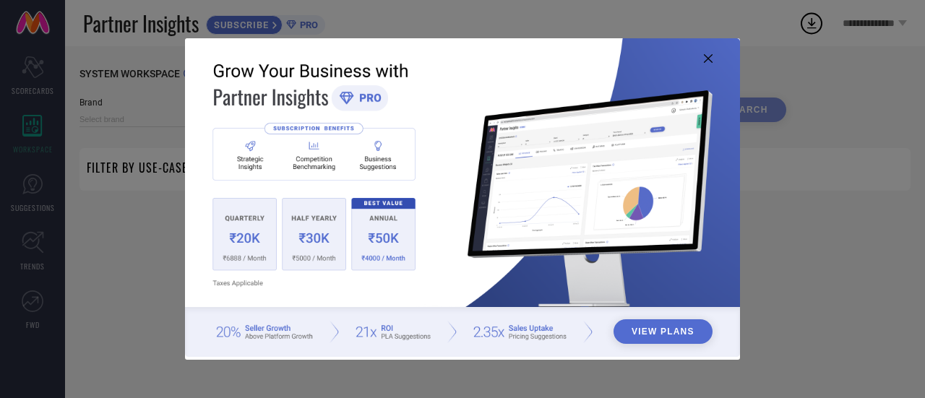
type input "1 STOP FASHION"
type input "All"
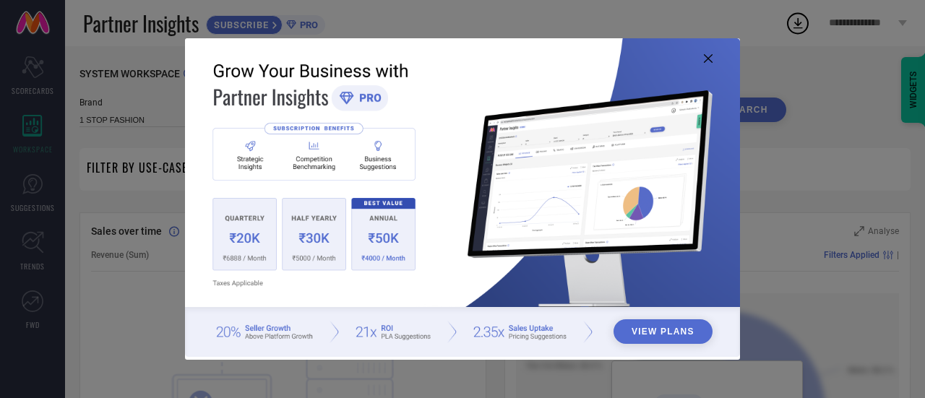
click at [714, 51] on img at bounding box center [462, 197] width 555 height 319
click at [705, 60] on icon at bounding box center [708, 58] width 9 height 9
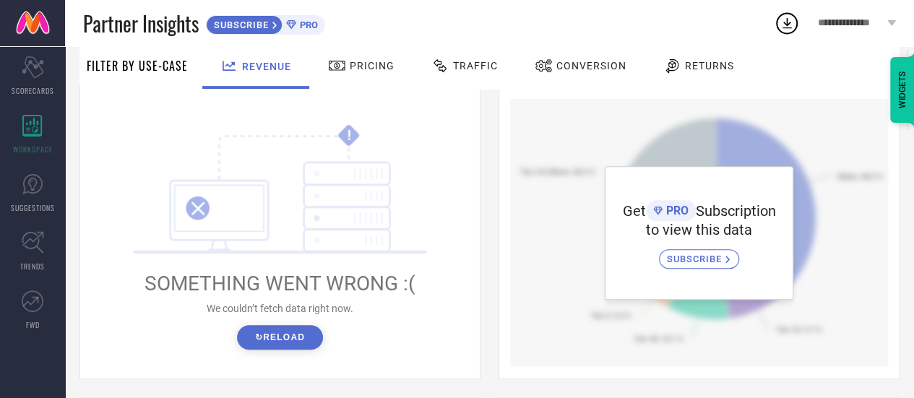
scroll to position [217, 0]
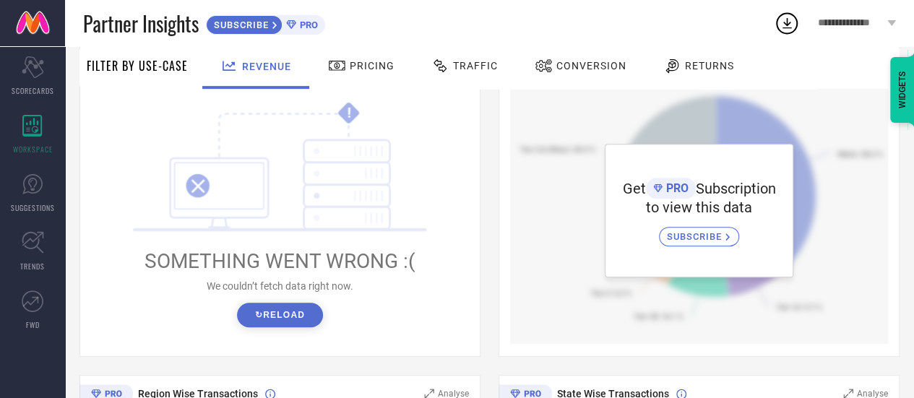
click at [290, 313] on button "↻ Reload" at bounding box center [280, 315] width 86 height 25
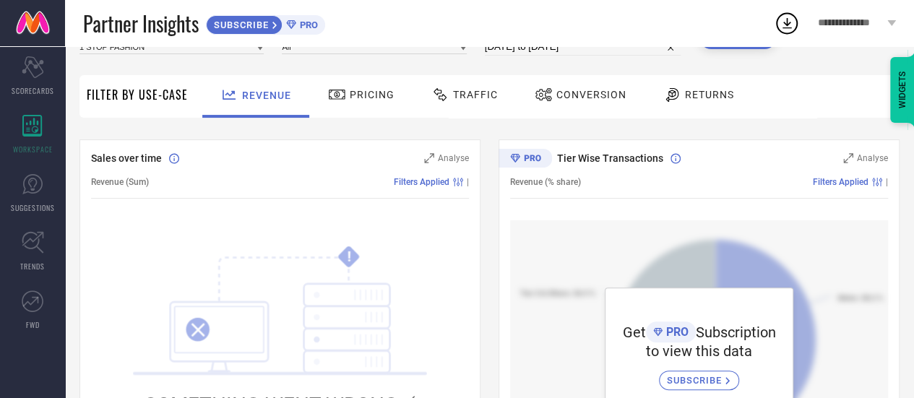
scroll to position [72, 0]
click at [467, 100] on span "Traffic" at bounding box center [475, 96] width 45 height 12
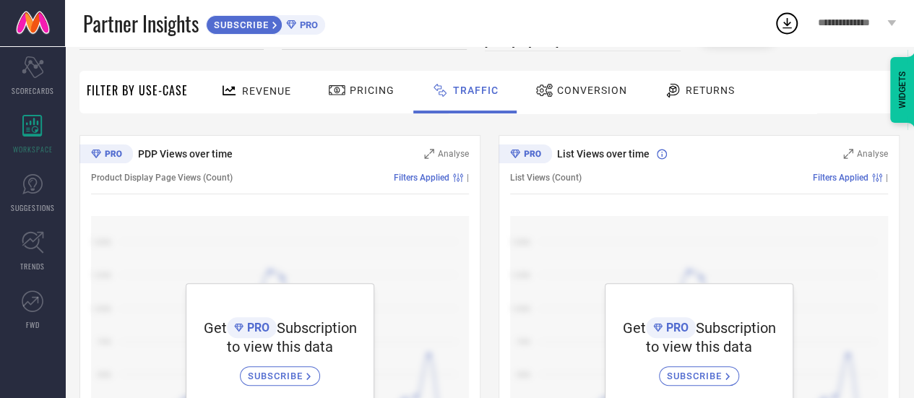
scroll to position [0, 0]
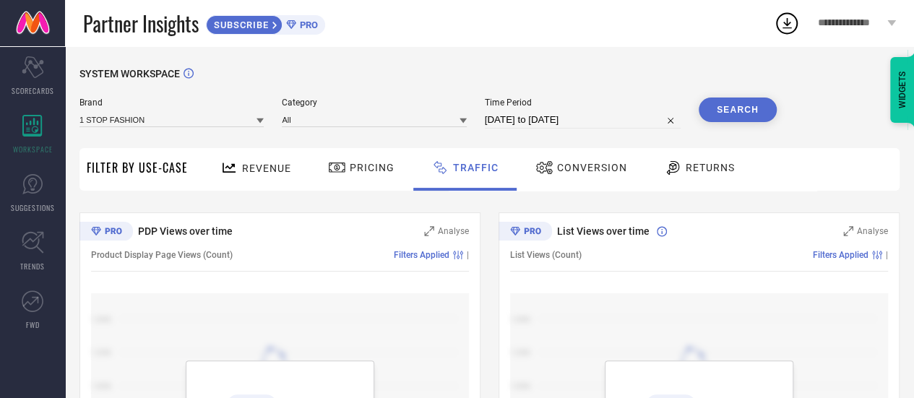
click at [261, 166] on span "Revenue" at bounding box center [266, 169] width 49 height 12
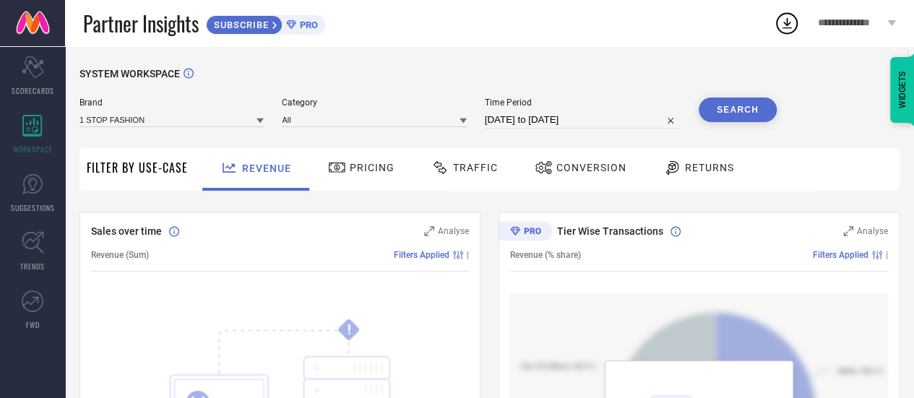
click at [370, 165] on span "Pricing" at bounding box center [372, 168] width 45 height 12
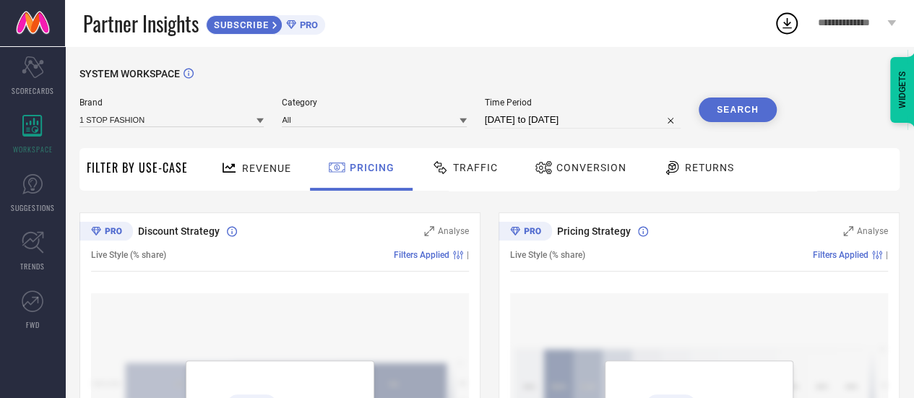
click at [687, 172] on span "Returns" at bounding box center [709, 168] width 49 height 12
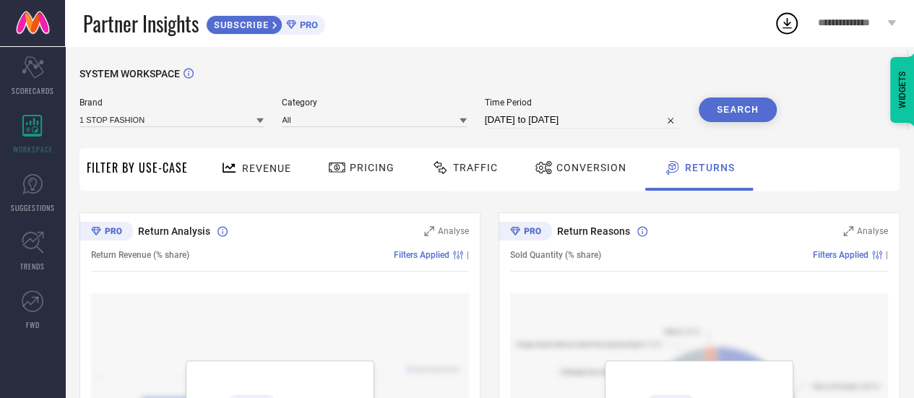
click at [262, 123] on icon at bounding box center [259, 120] width 7 height 5
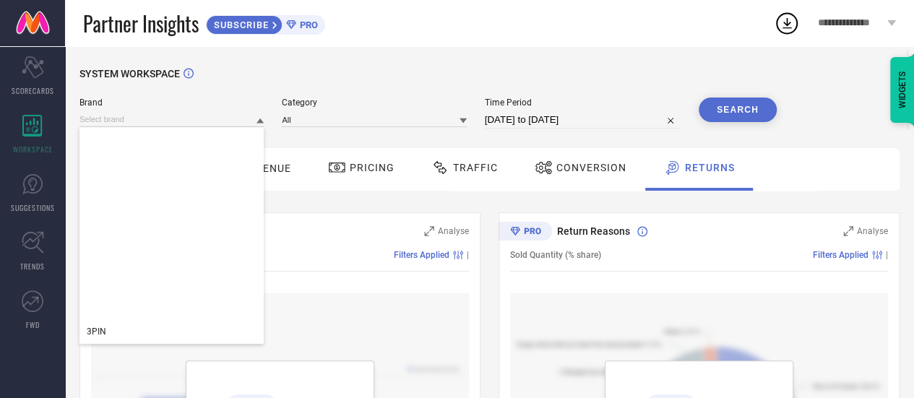
scroll to position [795, 0]
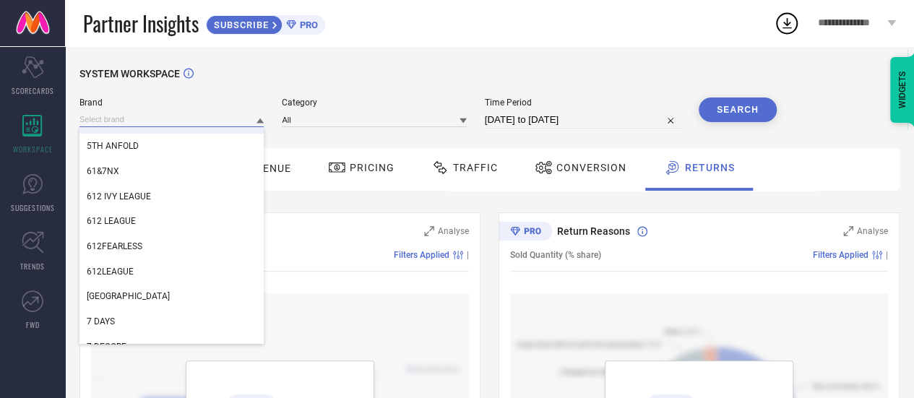
click at [112, 121] on input at bounding box center [171, 119] width 184 height 15
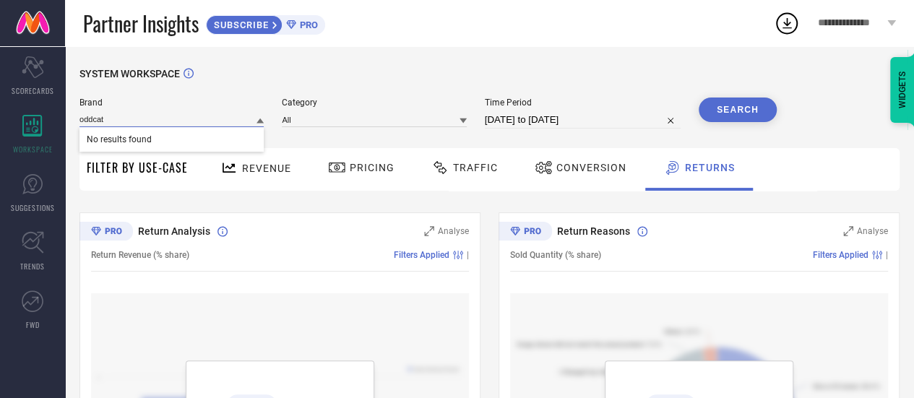
type input "oddcat"
click at [176, 93] on div "SYSTEM WORKSPACE" at bounding box center [489, 83] width 820 height 30
click at [241, 30] on span "SUBSCRIBE" at bounding box center [240, 25] width 66 height 11
click at [234, 170] on icon at bounding box center [229, 168] width 18 height 18
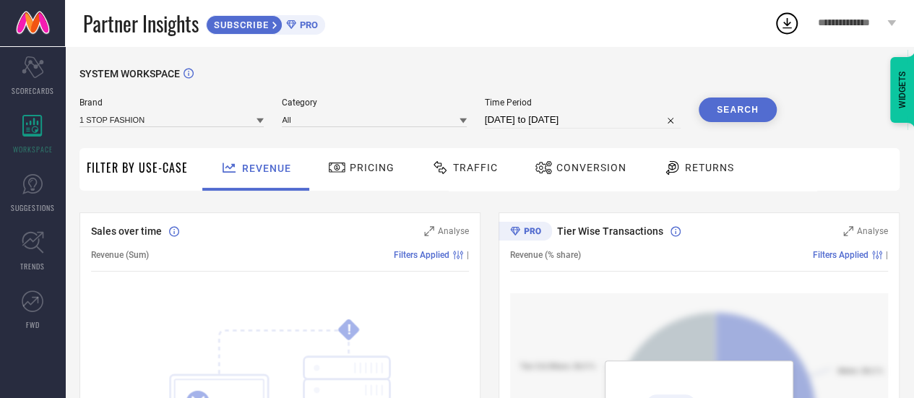
scroll to position [72, 0]
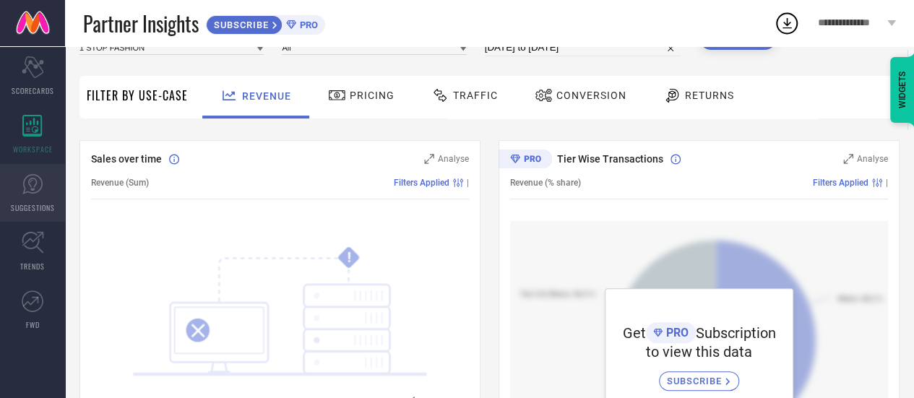
click at [33, 186] on icon at bounding box center [33, 184] width 22 height 22
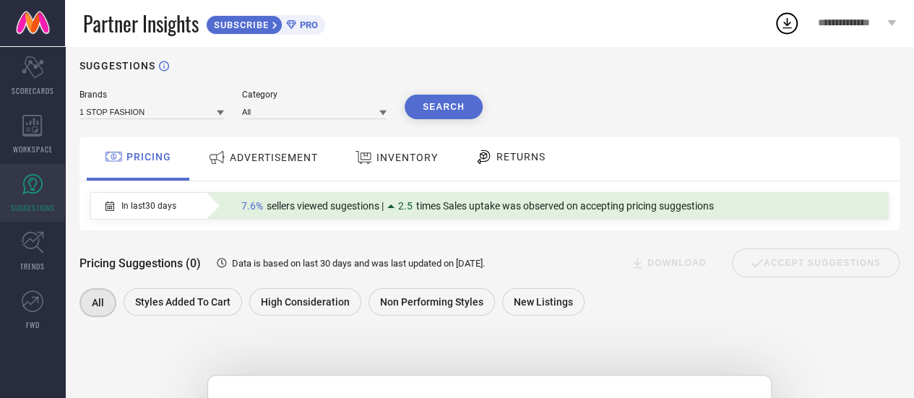
scroll to position [4, 0]
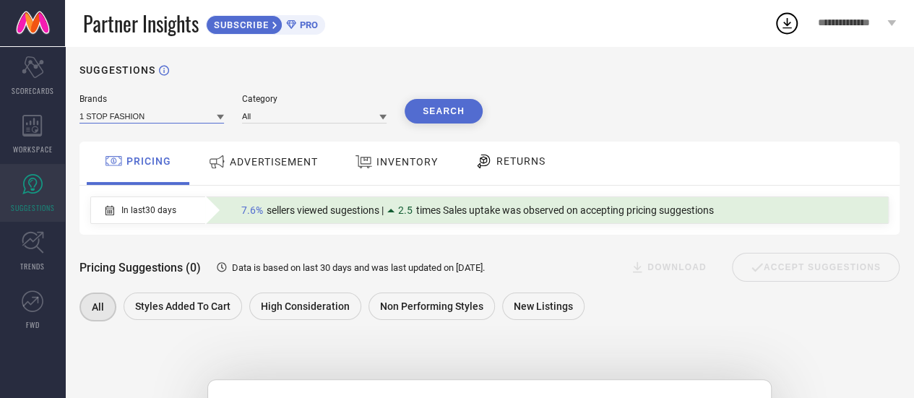
click at [155, 116] on input at bounding box center [151, 115] width 144 height 15
type input "oddc"
click at [118, 141] on span "ODDCROFT" at bounding box center [109, 136] width 44 height 10
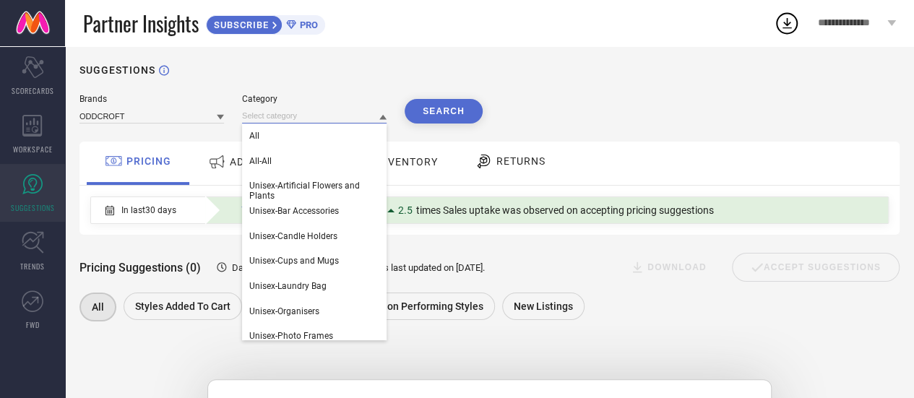
click at [318, 121] on input at bounding box center [314, 115] width 144 height 15
click at [269, 160] on span "All-All" at bounding box center [260, 161] width 22 height 10
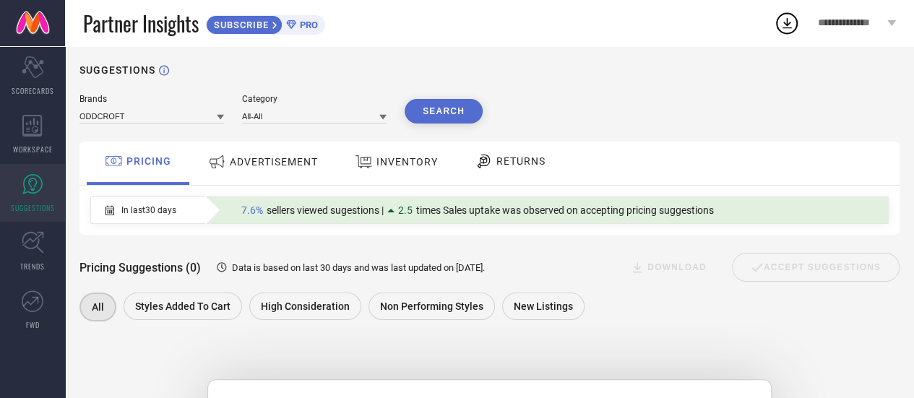
click at [441, 115] on button "Search" at bounding box center [444, 111] width 78 height 25
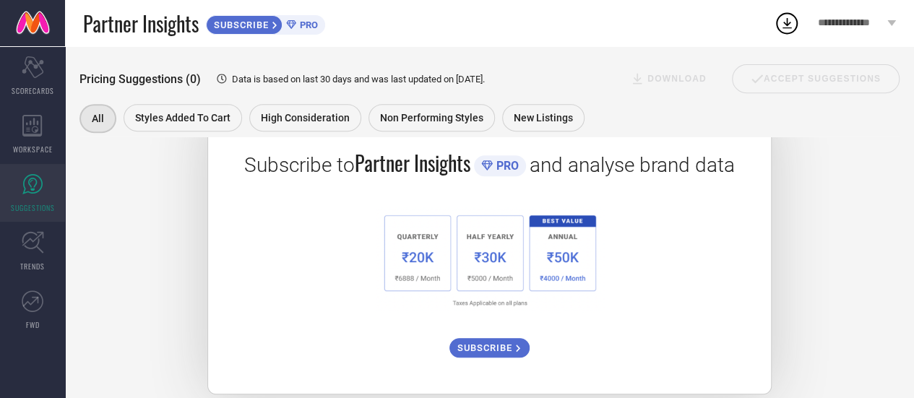
scroll to position [293, 0]
